Goal: Information Seeking & Learning: Learn about a topic

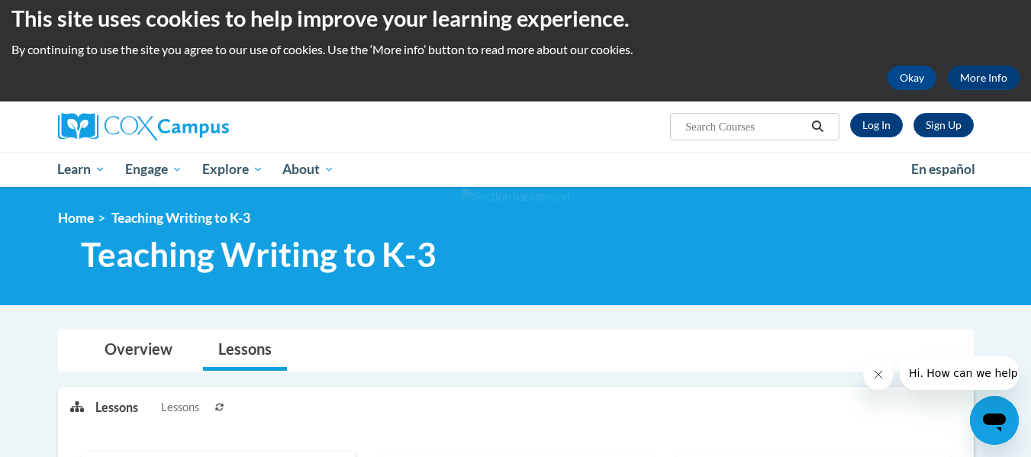
scroll to position [15, 0]
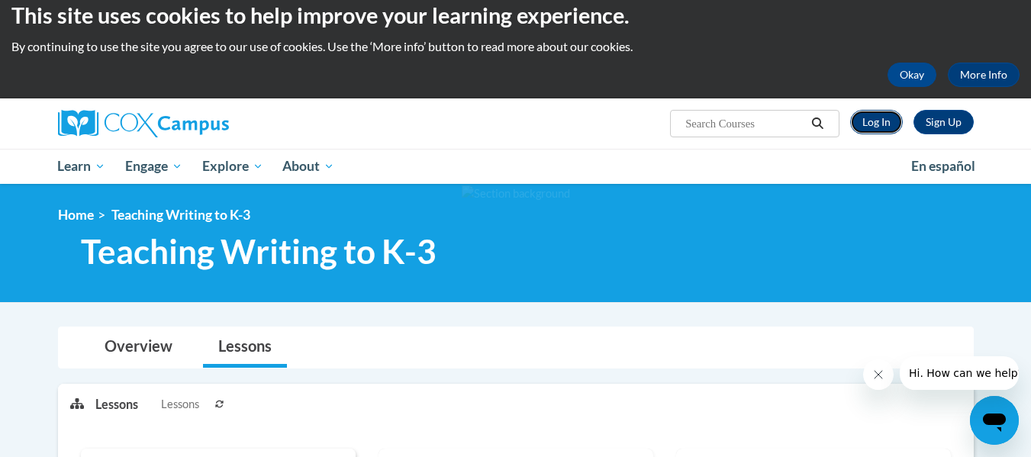
click at [882, 120] on link "Log In" at bounding box center [876, 122] width 53 height 24
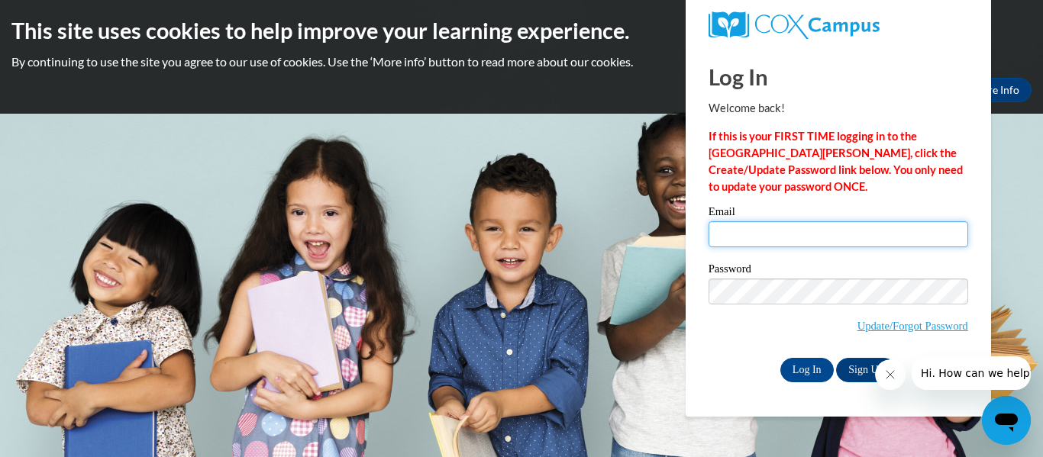
click at [777, 237] on input "Email" at bounding box center [838, 234] width 260 height 26
type input "langley.brandon.l@muscogee.k12.ga.us"
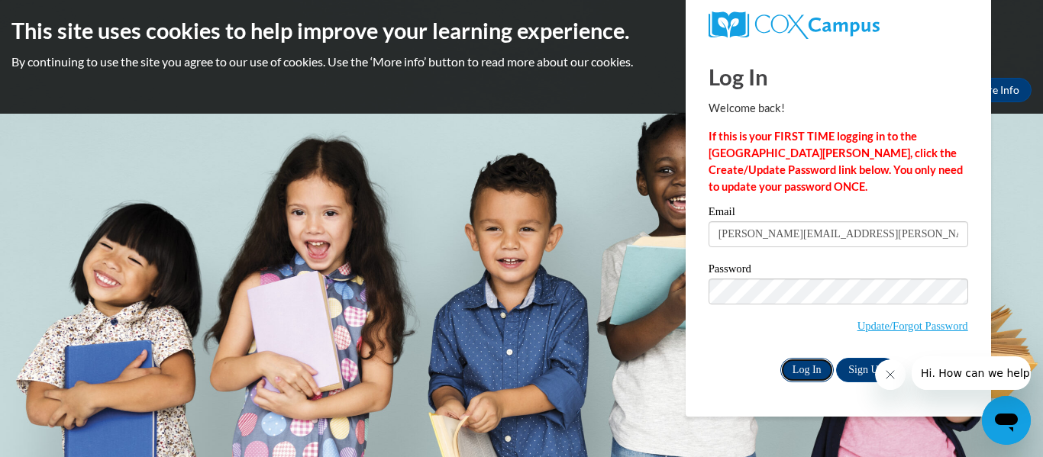
click at [804, 363] on input "Log In" at bounding box center [806, 370] width 53 height 24
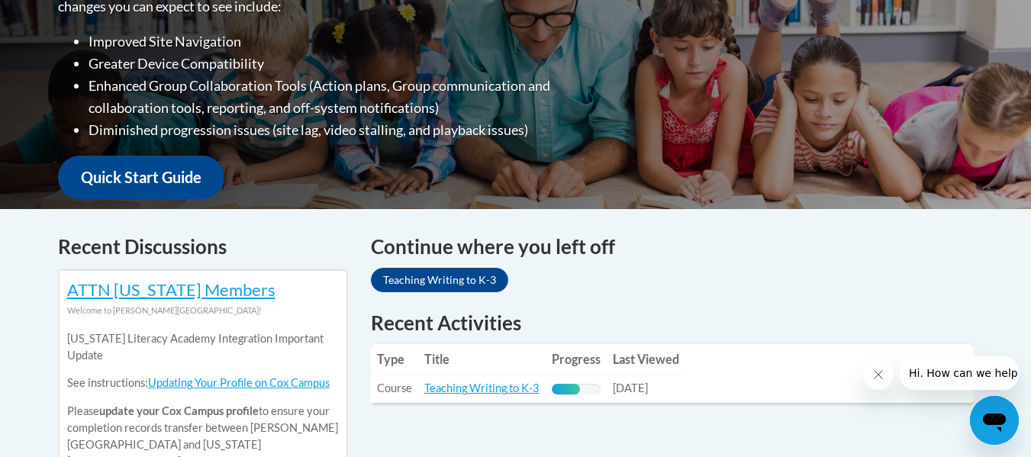
scroll to position [578, 0]
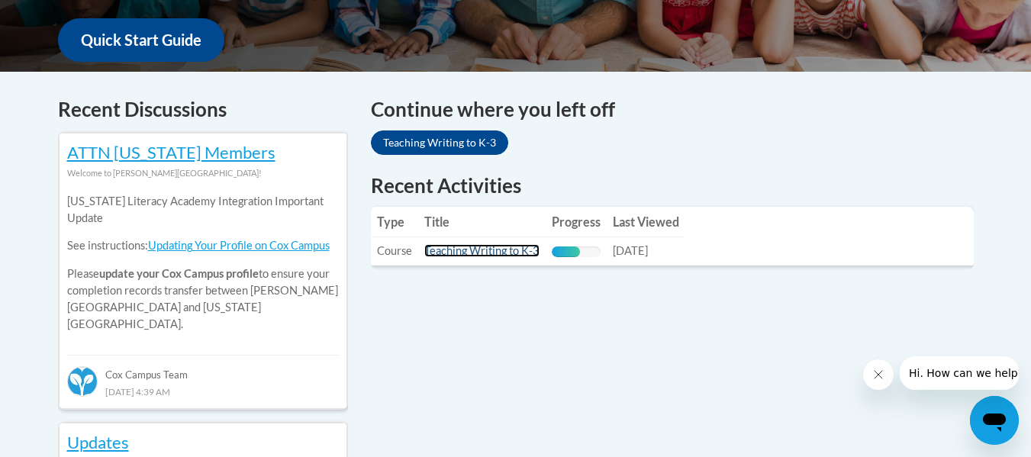
click at [485, 250] on link "Teaching Writing to K-3" at bounding box center [481, 250] width 115 height 13
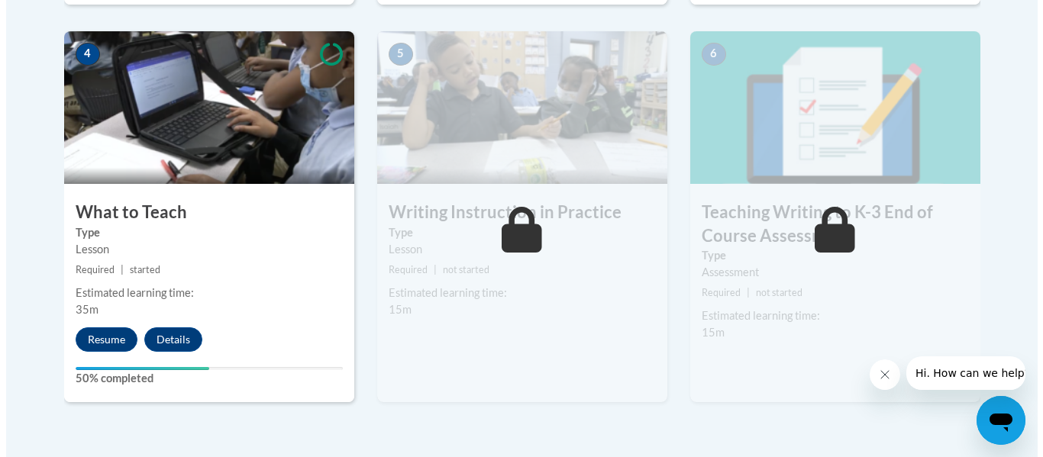
scroll to position [896, 0]
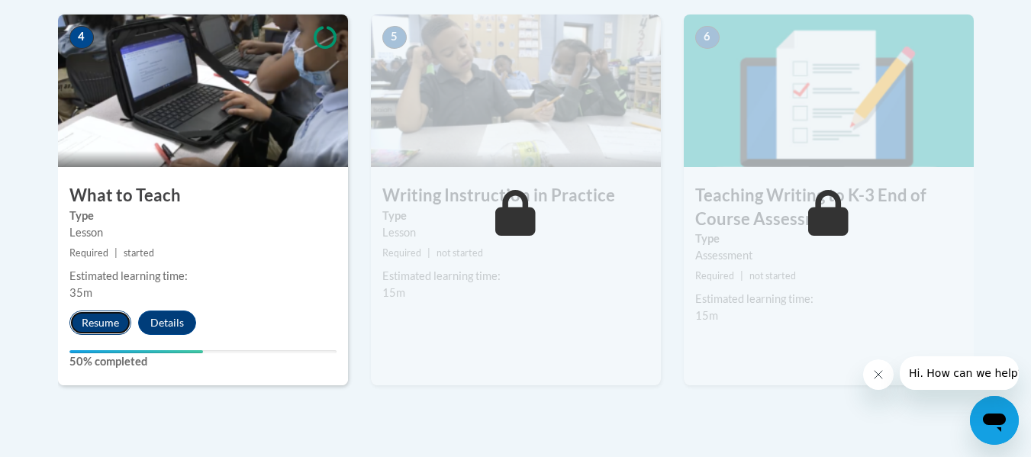
click at [109, 326] on button "Resume" at bounding box center [100, 323] width 62 height 24
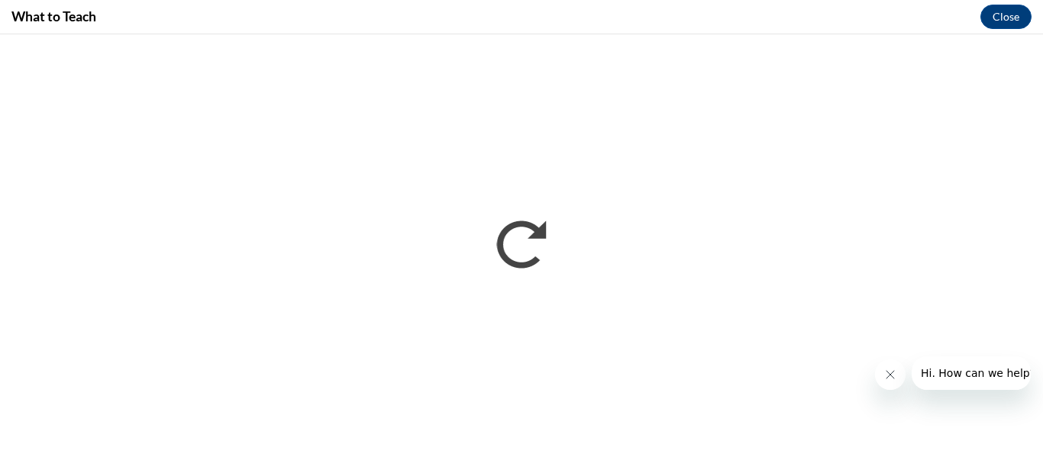
scroll to position [0, 0]
